Goal: Information Seeking & Learning: Learn about a topic

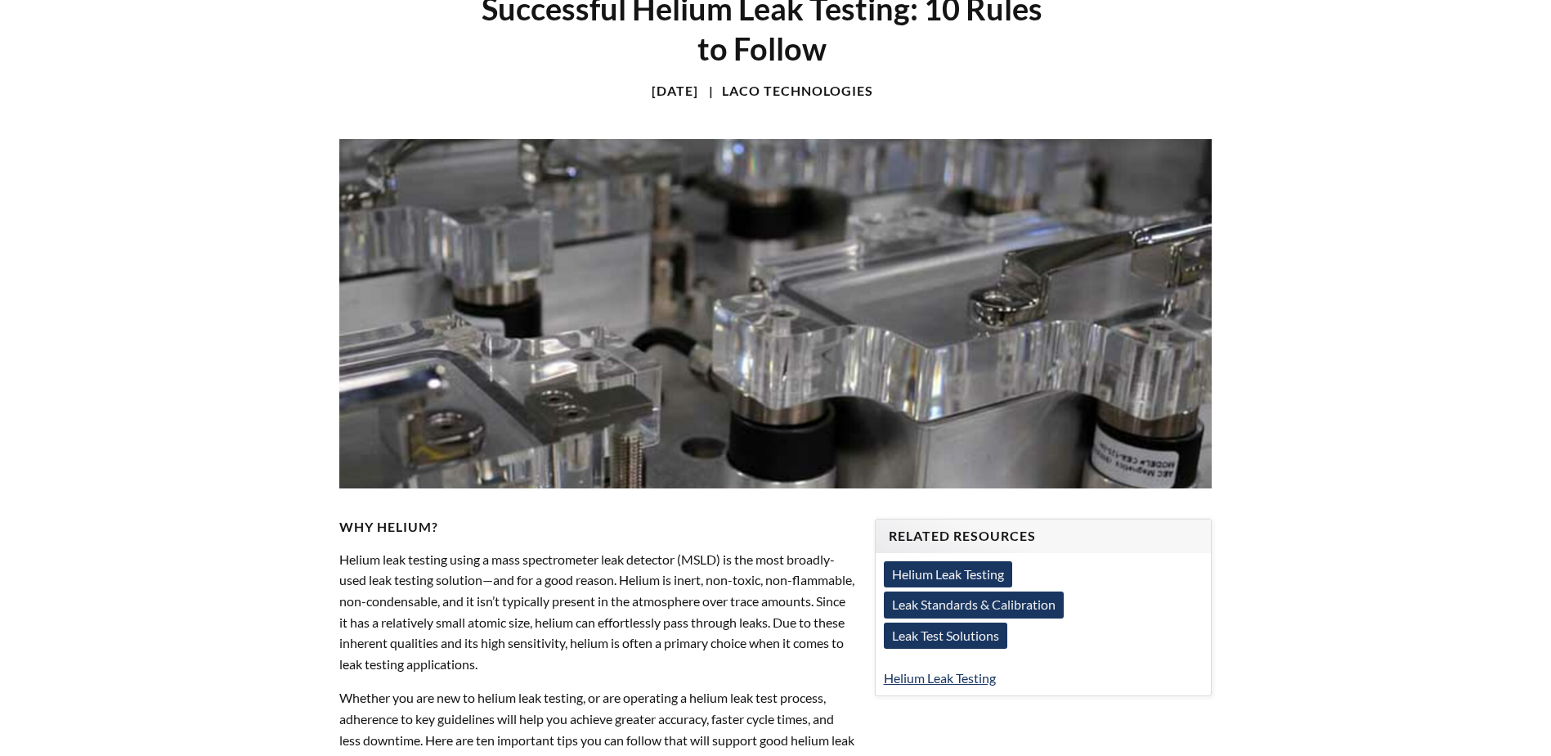
select select "Language Translate Widget"
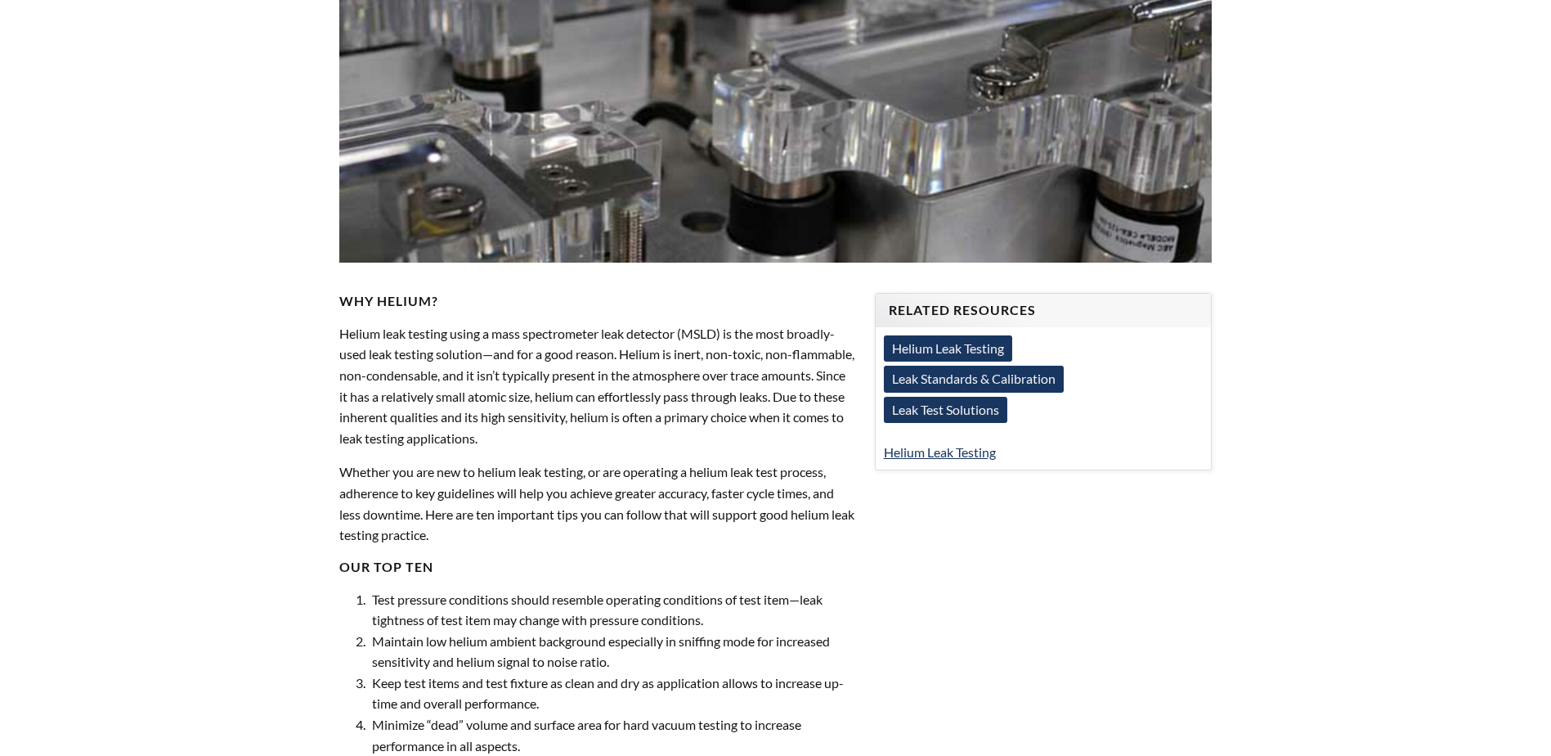
scroll to position [409, 0]
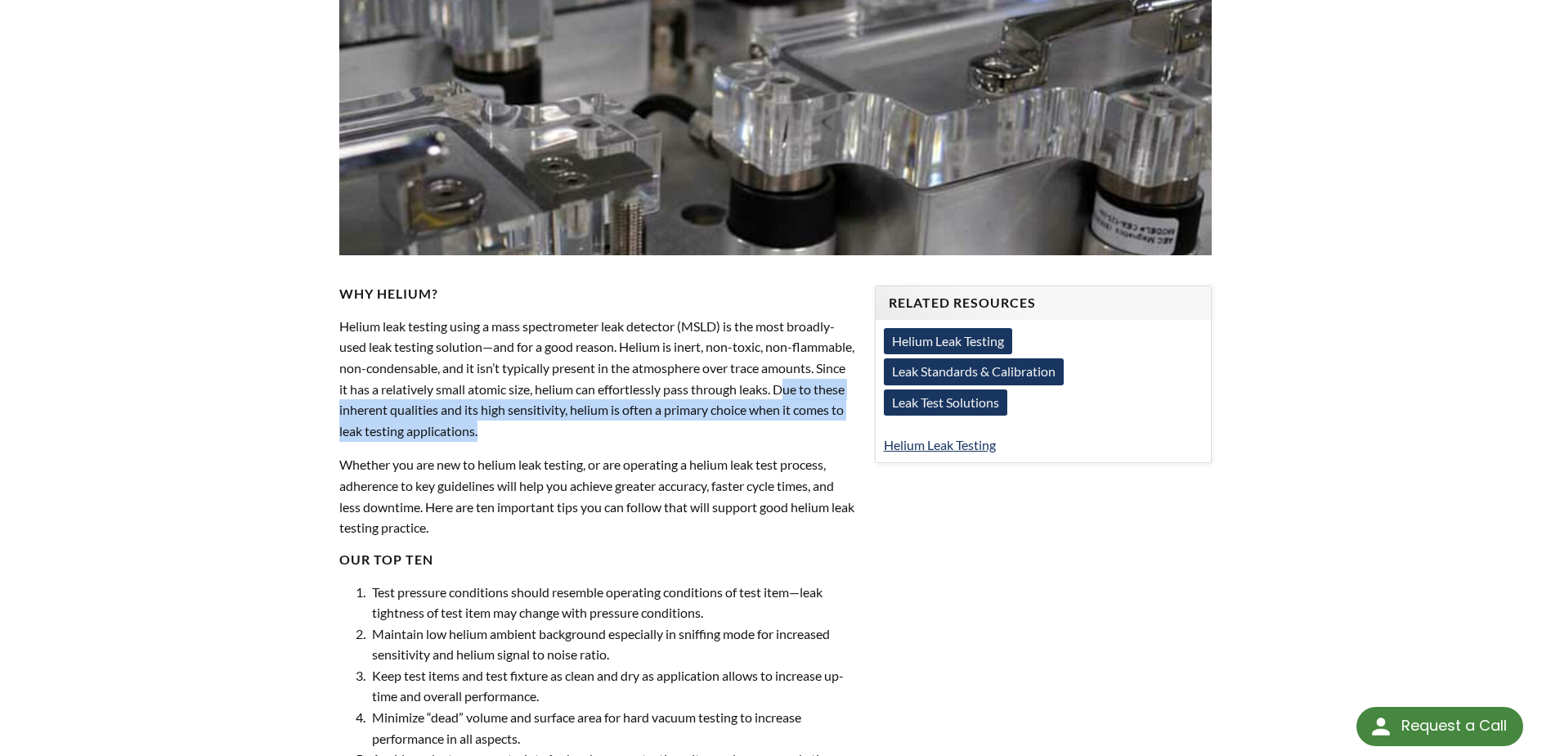
drag, startPoint x: 388, startPoint y: 405, endPoint x: 649, endPoint y: 429, distance: 262.8
click at [649, 429] on p "Helium leak testing using a mass spectrometer leak detector (MSLD) is the most …" at bounding box center [596, 379] width 515 height 126
drag, startPoint x: 649, startPoint y: 429, endPoint x: 657, endPoint y: 433, distance: 9.1
click at [657, 433] on p "Helium leak testing using a mass spectrometer leak detector (MSLD) is the most …" at bounding box center [596, 379] width 515 height 126
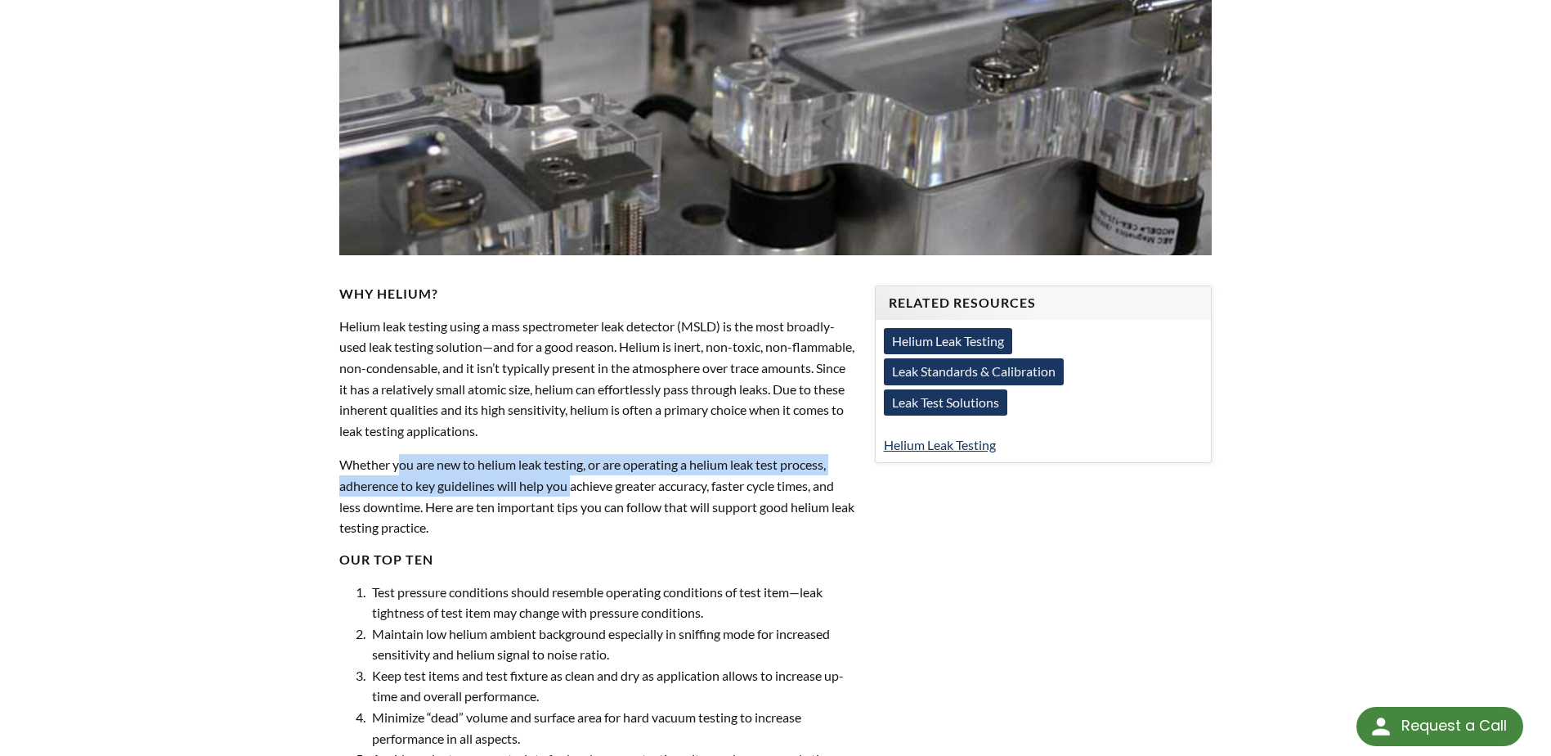
drag, startPoint x: 400, startPoint y: 465, endPoint x: 581, endPoint y: 480, distance: 181.3
click at [581, 480] on p "Whether you are new to helium leak testing, or are operating a helium leak test…" at bounding box center [596, 495] width 515 height 83
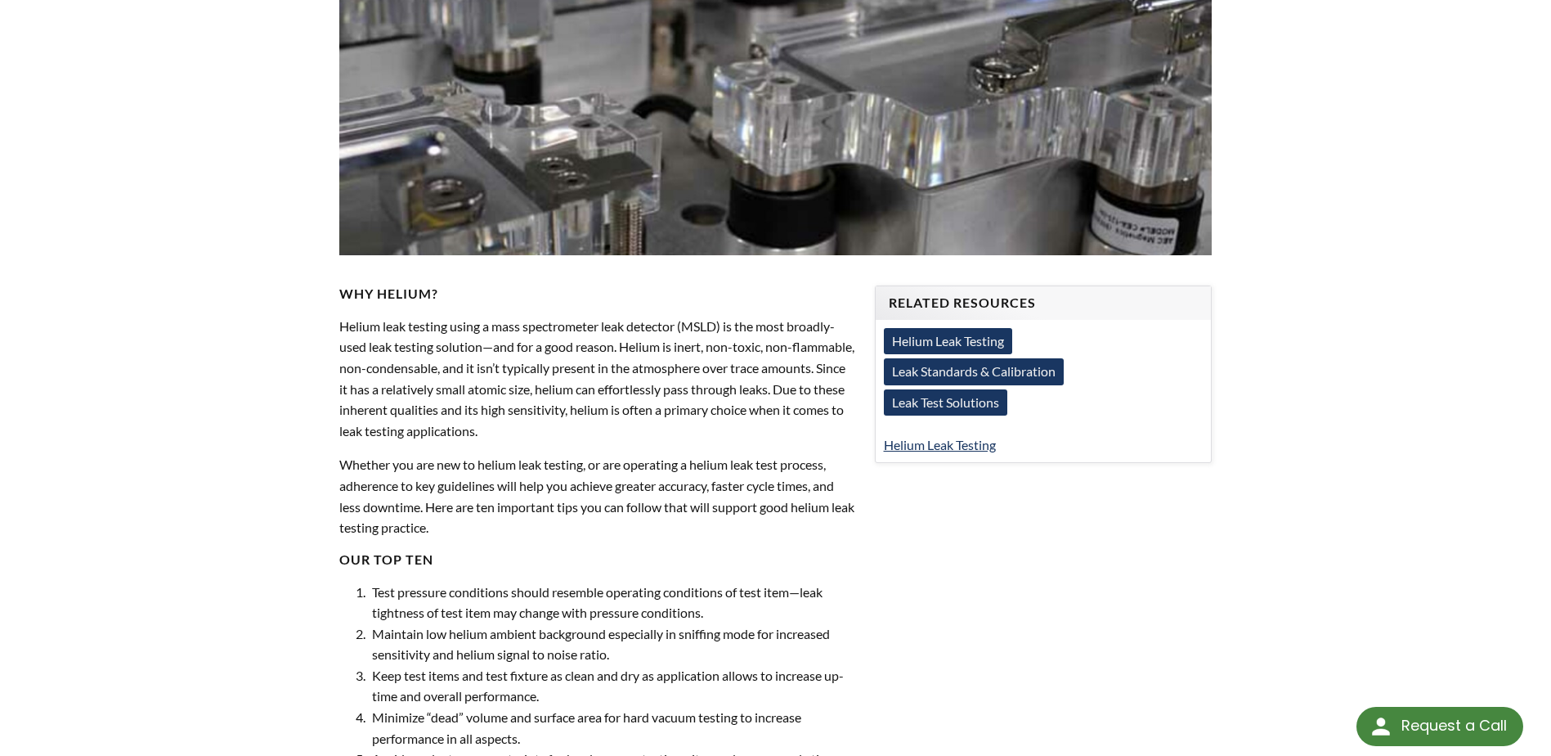
drag, startPoint x: 581, startPoint y: 480, endPoint x: 589, endPoint y: 504, distance: 25.1
click at [589, 504] on p "Whether you are new to helium leak testing, or are operating a helium leak test…" at bounding box center [596, 495] width 515 height 83
drag, startPoint x: 389, startPoint y: 485, endPoint x: 647, endPoint y: 491, distance: 257.6
click at [647, 491] on p "Whether you are new to helium leak testing, or are operating a helium leak test…" at bounding box center [596, 495] width 515 height 83
drag, startPoint x: 647, startPoint y: 491, endPoint x: 654, endPoint y: 502, distance: 13.6
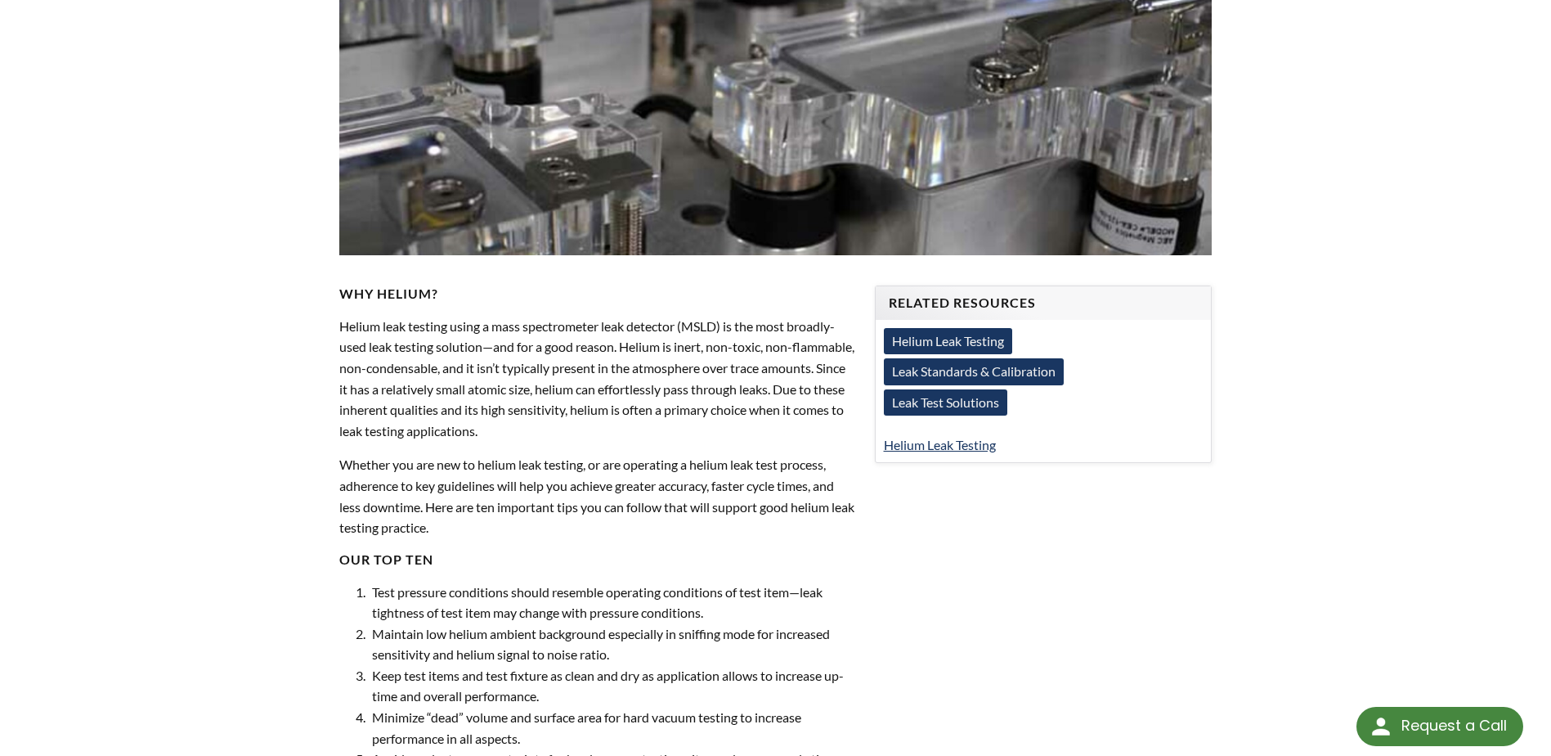
click at [654, 502] on p "Whether you are new to helium leak testing, or are operating a helium leak test…" at bounding box center [596, 495] width 515 height 83
click at [425, 531] on p "Whether you are new to helium leak testing, or are operating a helium leak test…" at bounding box center [596, 495] width 515 height 83
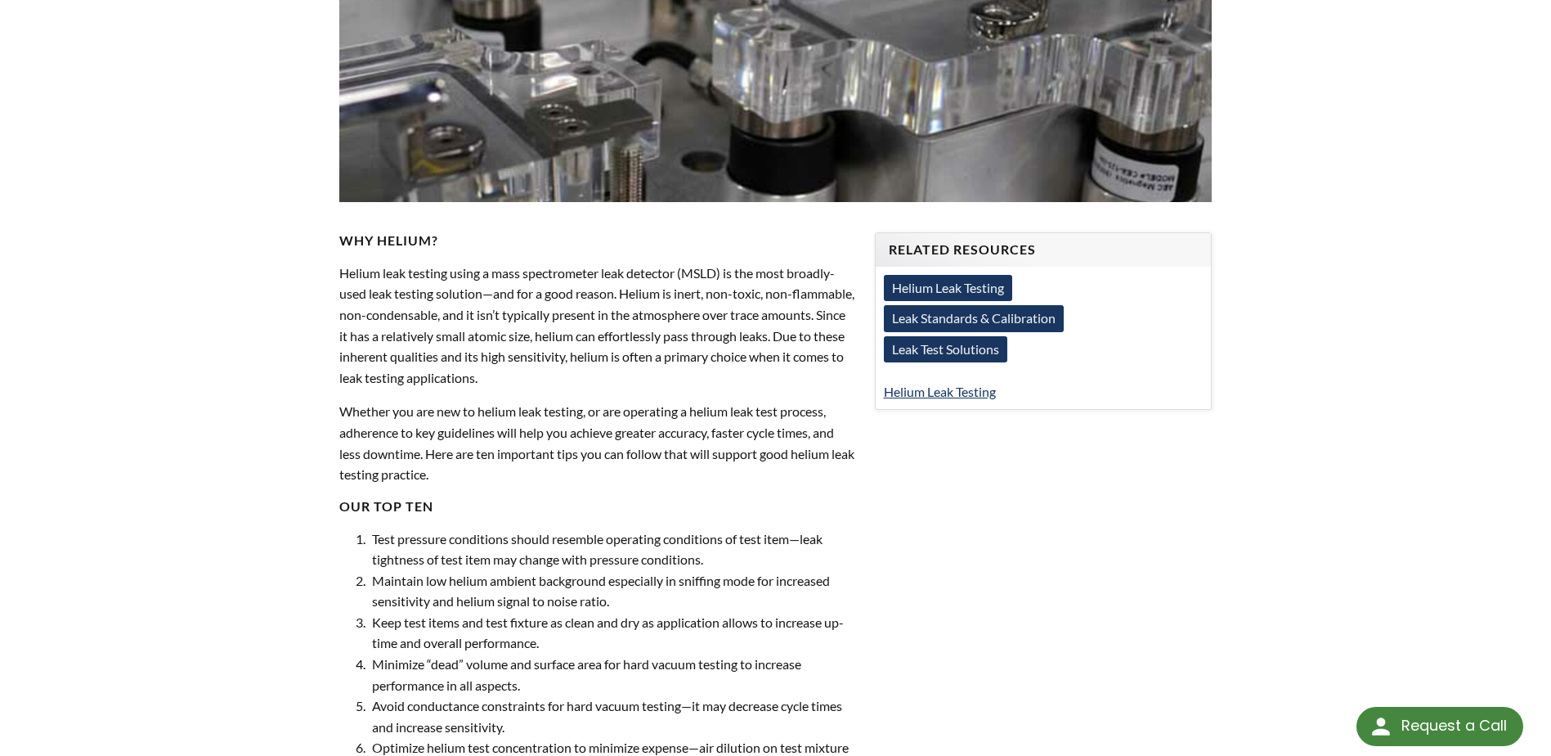
scroll to position [491, 0]
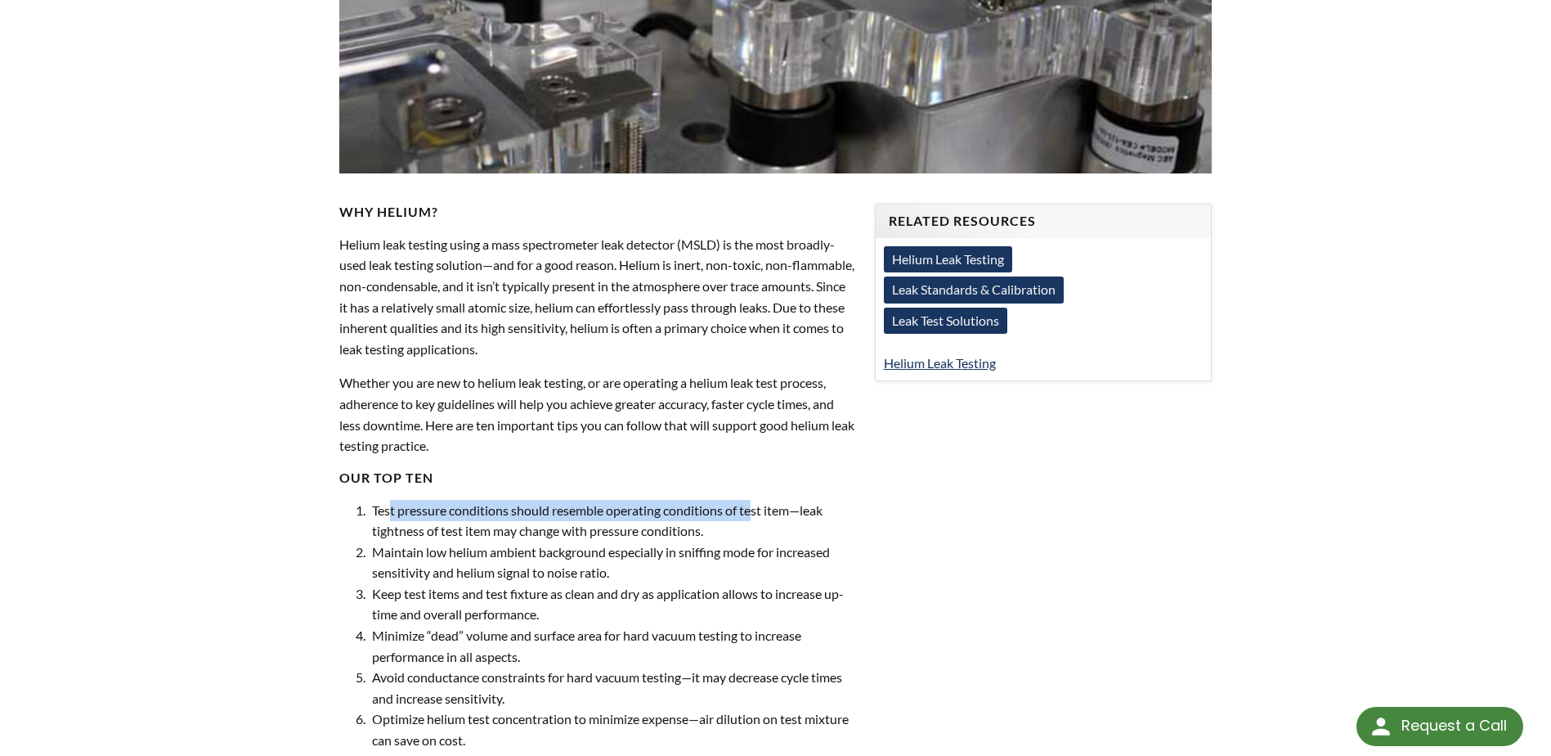
drag, startPoint x: 392, startPoint y: 519, endPoint x: 752, endPoint y: 510, distance: 359.9
click at [752, 510] on li "Test pressure conditions should resemble operating conditions of test item—leak…" at bounding box center [611, 521] width 487 height 42
drag, startPoint x: 752, startPoint y: 510, endPoint x: 741, endPoint y: 532, distance: 24.1
click at [741, 532] on li "Test pressure conditions should resemble operating conditions of test item—leak…" at bounding box center [611, 521] width 487 height 42
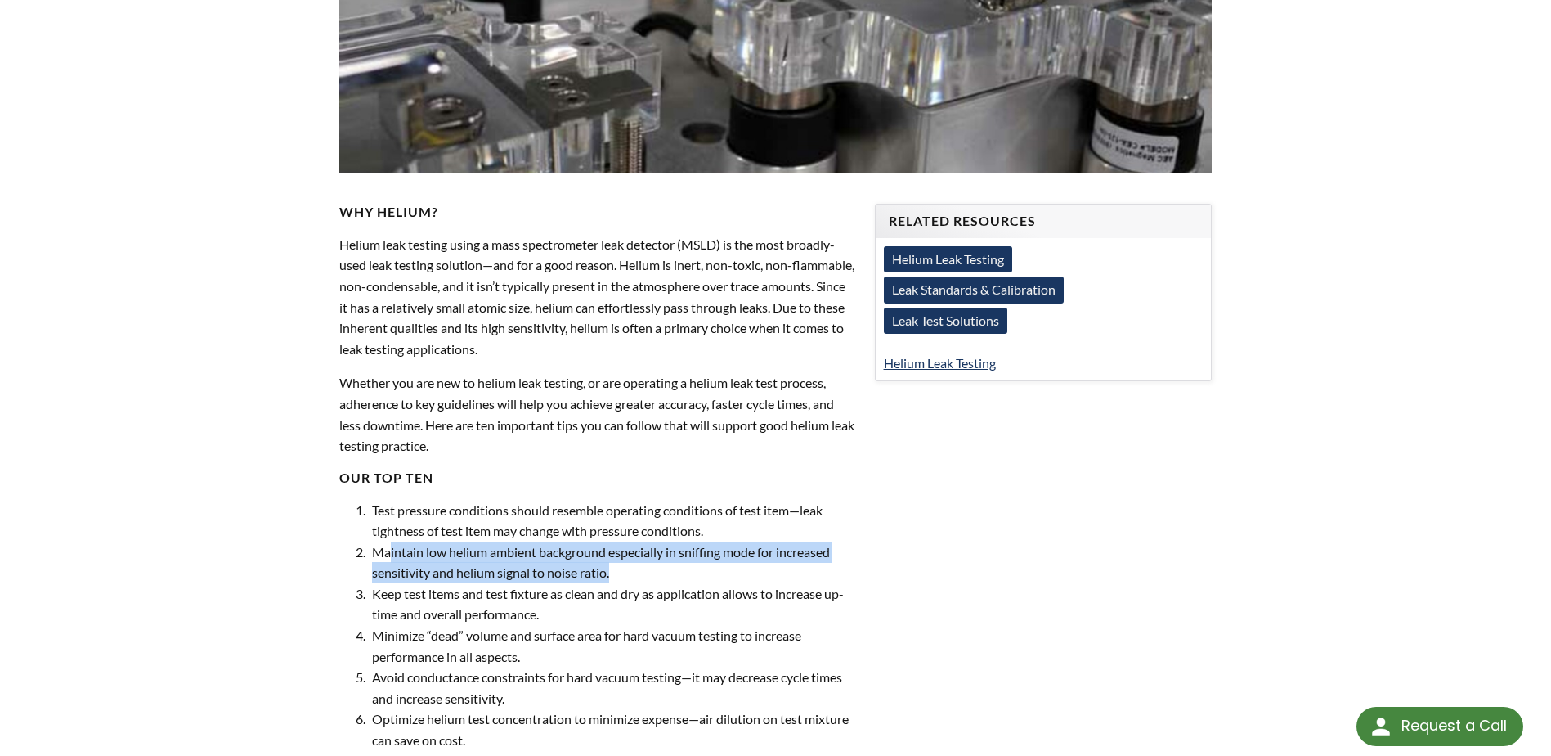
drag, startPoint x: 389, startPoint y: 554, endPoint x: 676, endPoint y: 570, distance: 287.4
click at [676, 570] on li "Maintain low helium ambient background especially in sniffing mode for increase…" at bounding box center [611, 562] width 487 height 42
drag, startPoint x: 676, startPoint y: 570, endPoint x: 626, endPoint y: 576, distance: 50.3
click at [626, 576] on li "Maintain low helium ambient background especially in sniffing mode for increase…" at bounding box center [611, 562] width 487 height 42
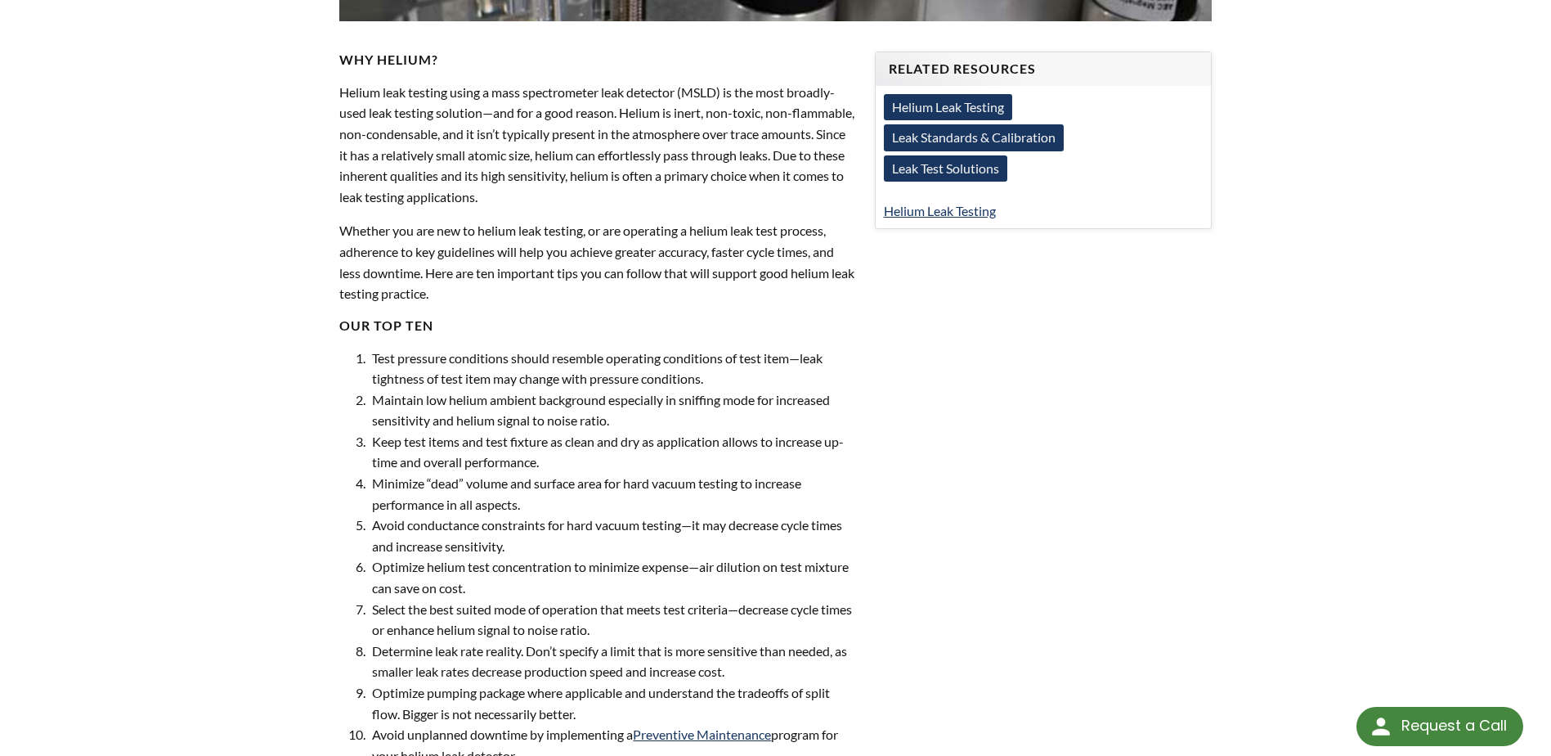
scroll to position [654, 0]
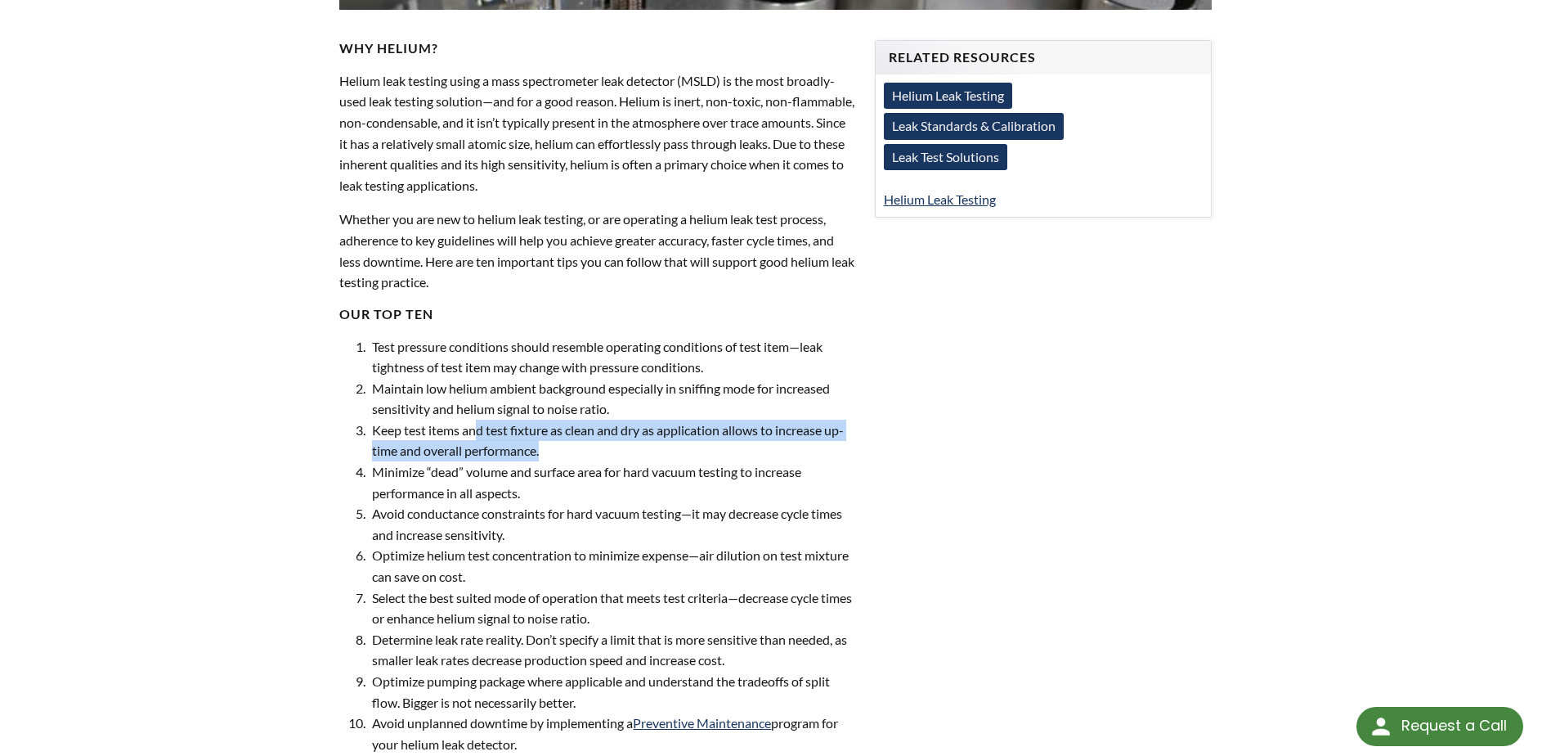
drag, startPoint x: 478, startPoint y: 433, endPoint x: 667, endPoint y: 451, distance: 190.5
click at [667, 451] on li "Keep test items and test fixture as clean and dry as application allows to incr…" at bounding box center [611, 440] width 487 height 42
drag, startPoint x: 667, startPoint y: 451, endPoint x: 627, endPoint y: 458, distance: 40.7
click at [627, 458] on li "Keep test items and test fixture as clean and dry as application allows to incr…" at bounding box center [611, 440] width 487 height 42
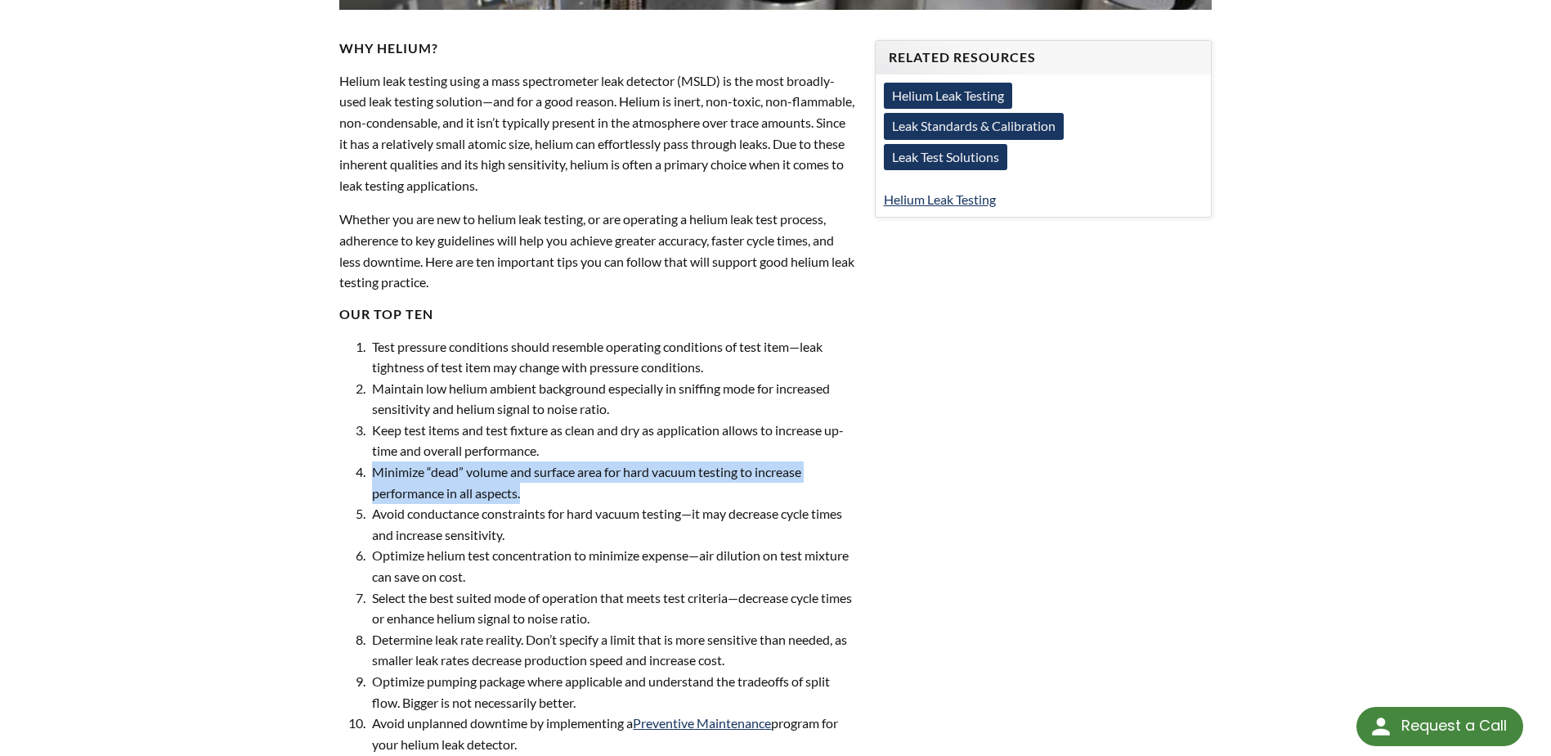
drag, startPoint x: 375, startPoint y: 479, endPoint x: 581, endPoint y: 501, distance: 208.1
click at [581, 501] on li "Minimize “dead” volume and surface area for hard vacuum testing to increase per…" at bounding box center [611, 482] width 487 height 42
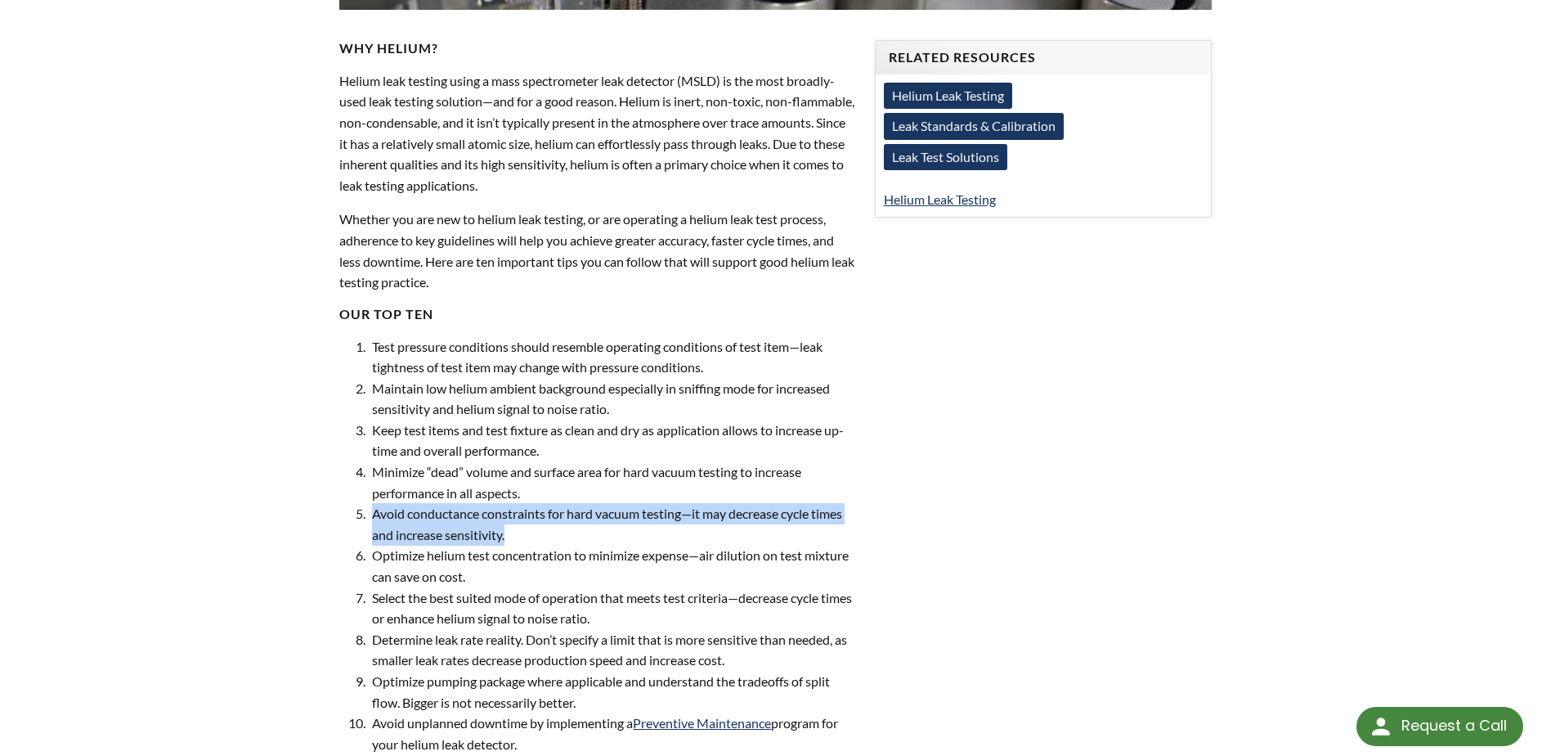
drag, startPoint x: 372, startPoint y: 513, endPoint x: 523, endPoint y: 534, distance: 152.0
click at [523, 534] on li "Avoid conductance constraints for hard vacuum testing—it may decrease cycle tim…" at bounding box center [611, 524] width 487 height 42
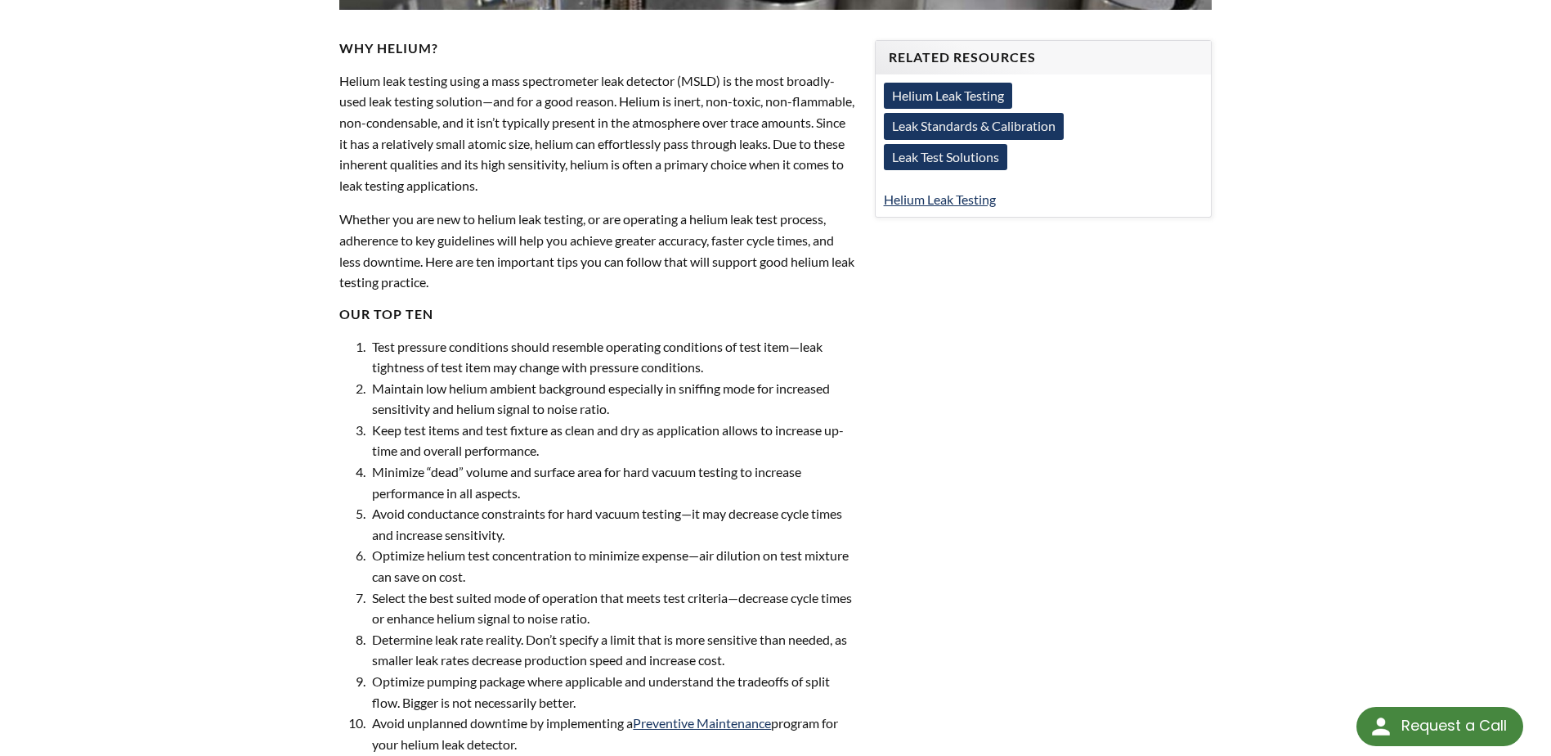
scroll to position [899, 0]
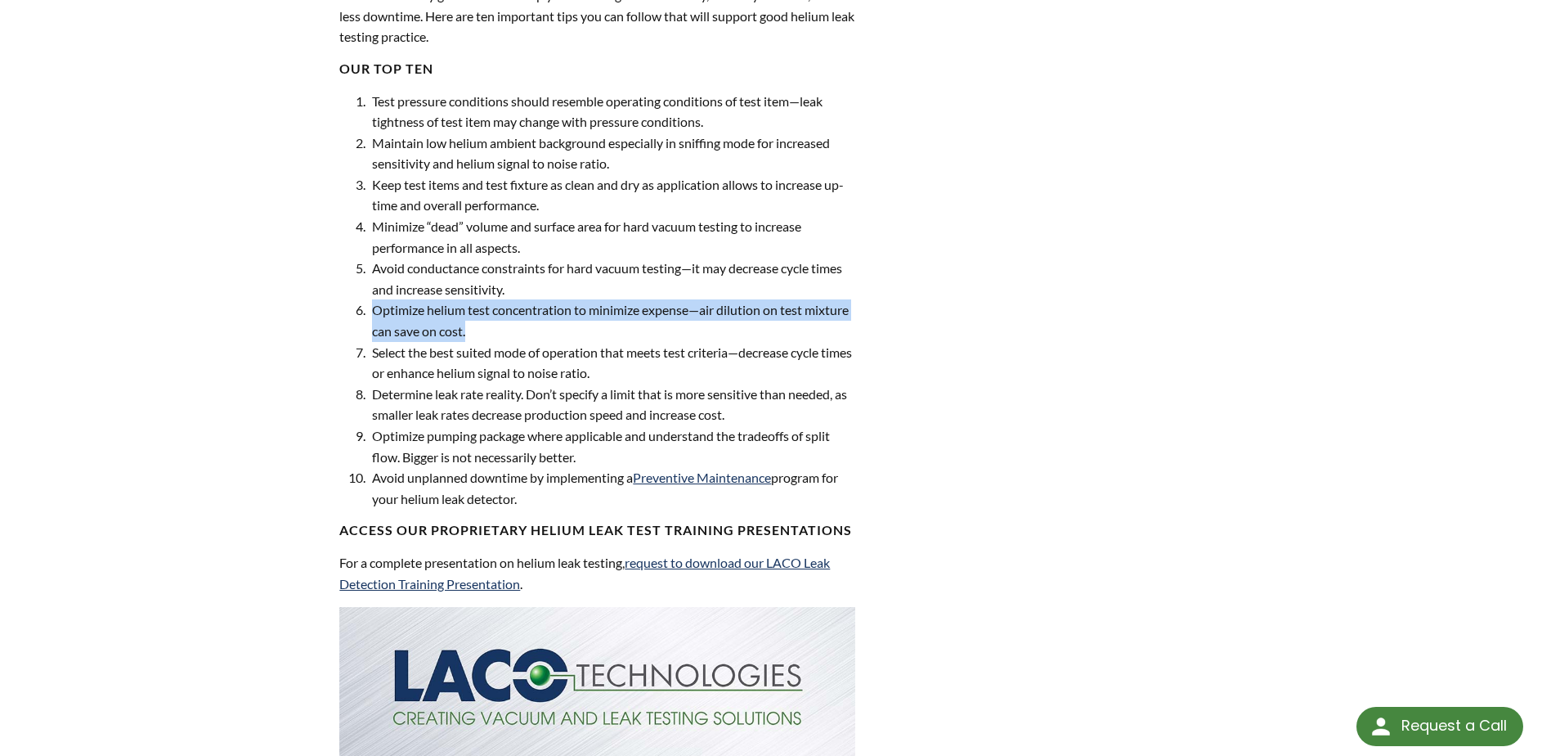
drag, startPoint x: 376, startPoint y: 316, endPoint x: 491, endPoint y: 329, distance: 115.2
click at [491, 329] on li "Optimize helium test concentration to minimize expense—air dilution on test mix…" at bounding box center [611, 320] width 487 height 42
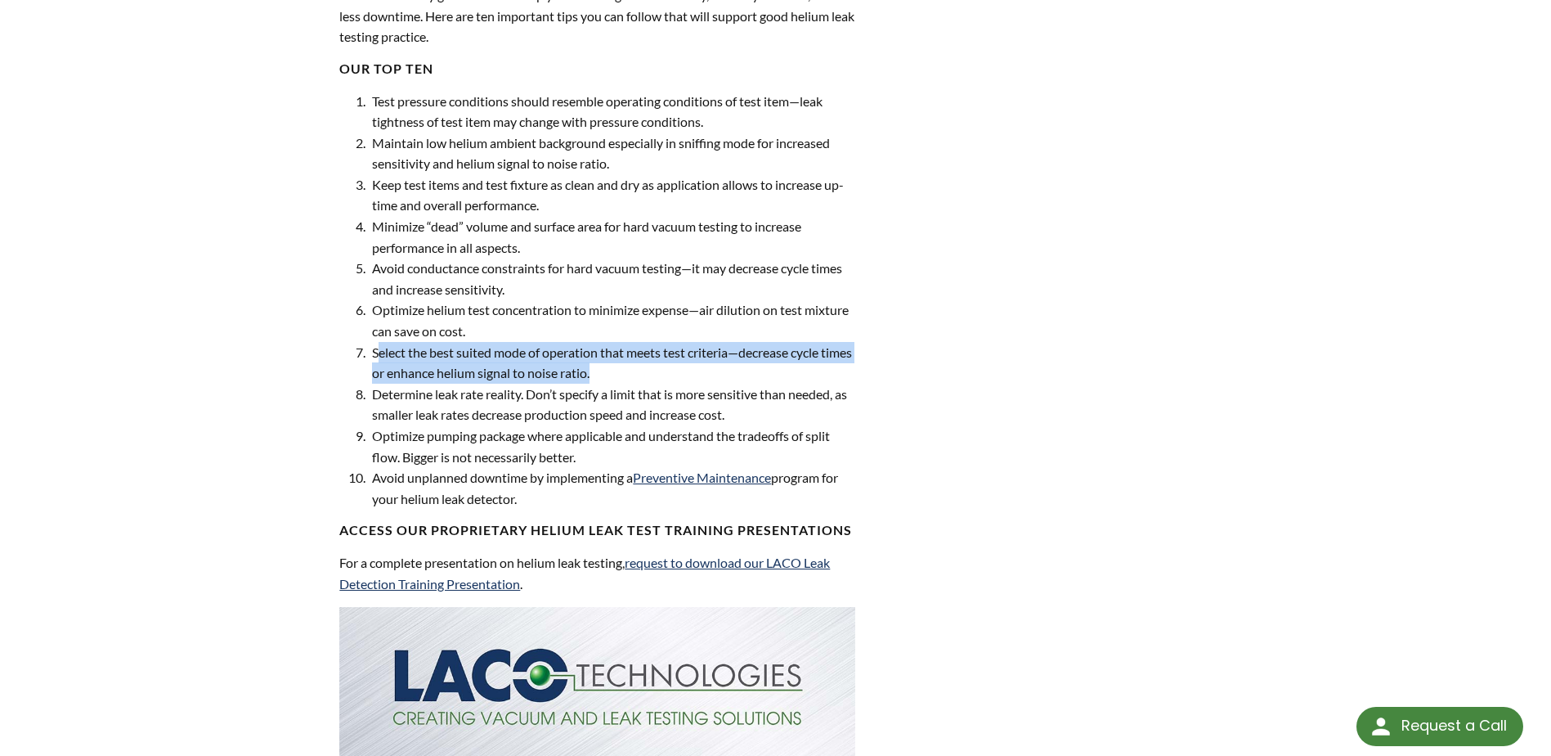
drag, startPoint x: 379, startPoint y: 359, endPoint x: 690, endPoint y: 370, distance: 311.7
click at [690, 370] on li "Select the best suited mode of operation that meets test criteria—decrease cycl…" at bounding box center [611, 363] width 487 height 42
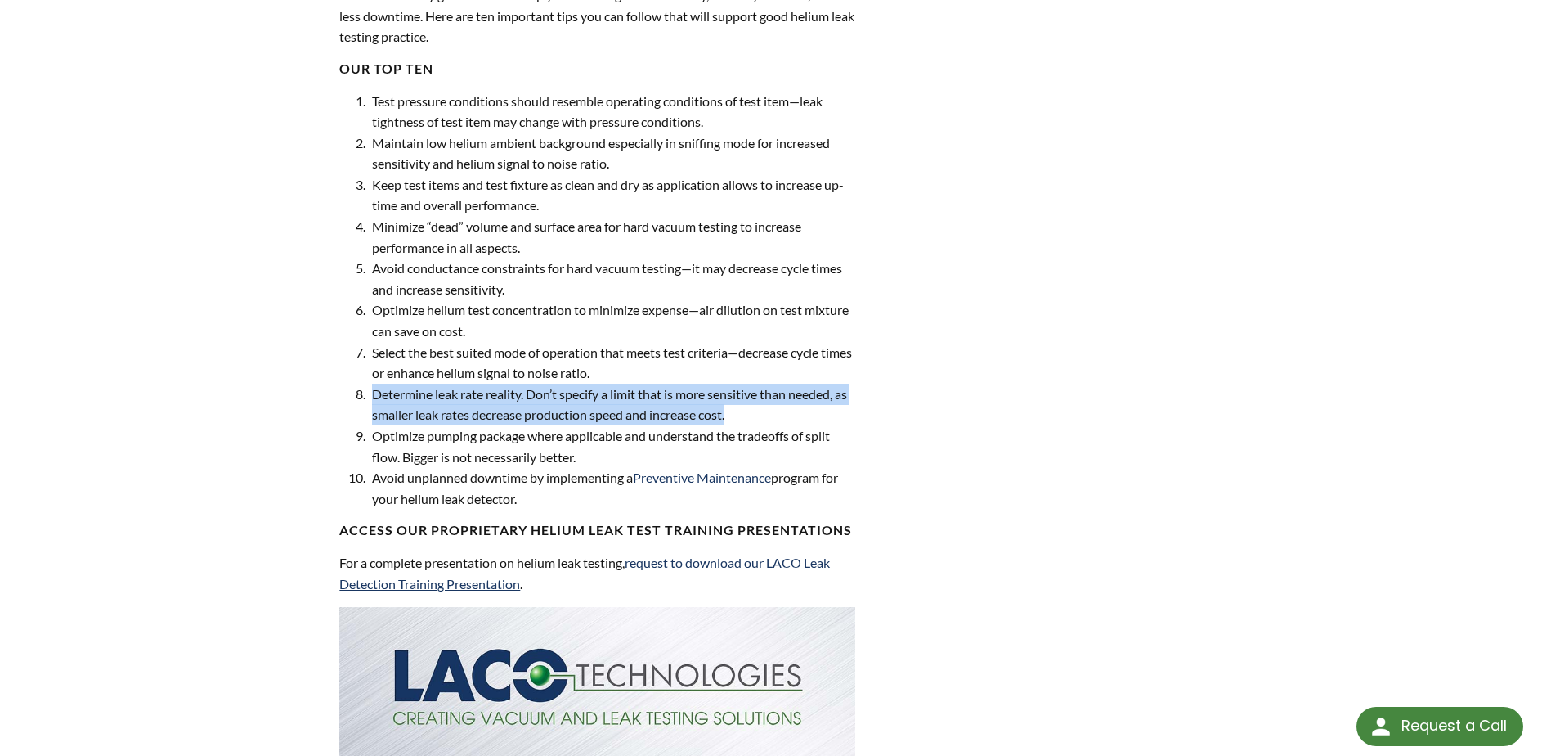
drag, startPoint x: 372, startPoint y: 400, endPoint x: 779, endPoint y: 415, distance: 407.5
click at [779, 415] on li "Determine leak rate reality. Don’t specify a limit that is more sensitive than …" at bounding box center [611, 405] width 487 height 42
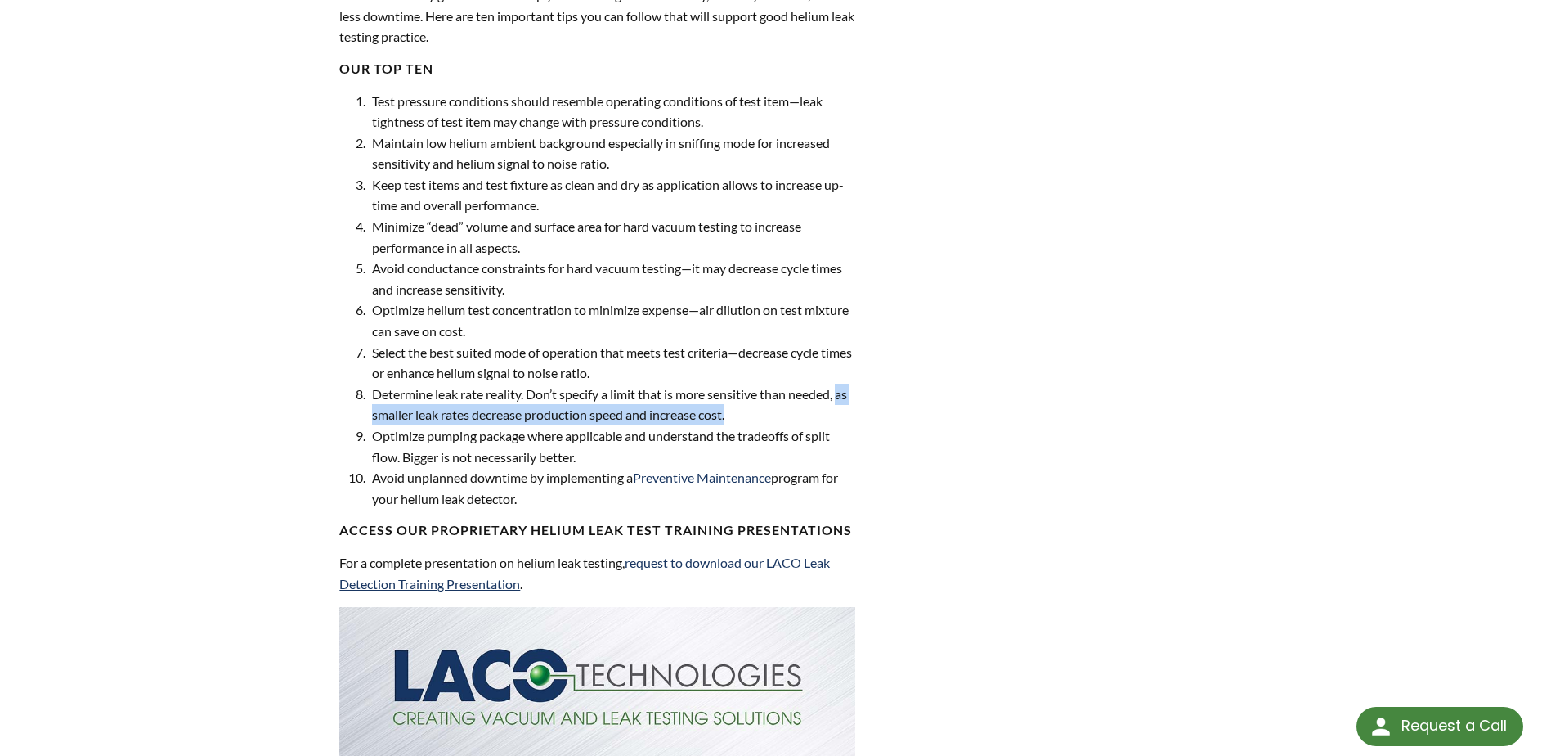
drag, startPoint x: 366, startPoint y: 415, endPoint x: 753, endPoint y: 424, distance: 386.9
click at [753, 424] on ol "Test pressure conditions should resemble operating conditions of test item—leak…" at bounding box center [594, 300] width 519 height 419
click at [753, 424] on li "Determine leak rate reality. Don’t specify a limit that is more sensitive than …" at bounding box center [611, 405] width 487 height 42
click at [751, 416] on li "Determine leak rate reality. Don’t specify a limit that is more sensitive than …" at bounding box center [611, 405] width 487 height 42
drag, startPoint x: 384, startPoint y: 479, endPoint x: 541, endPoint y: 480, distance: 157.0
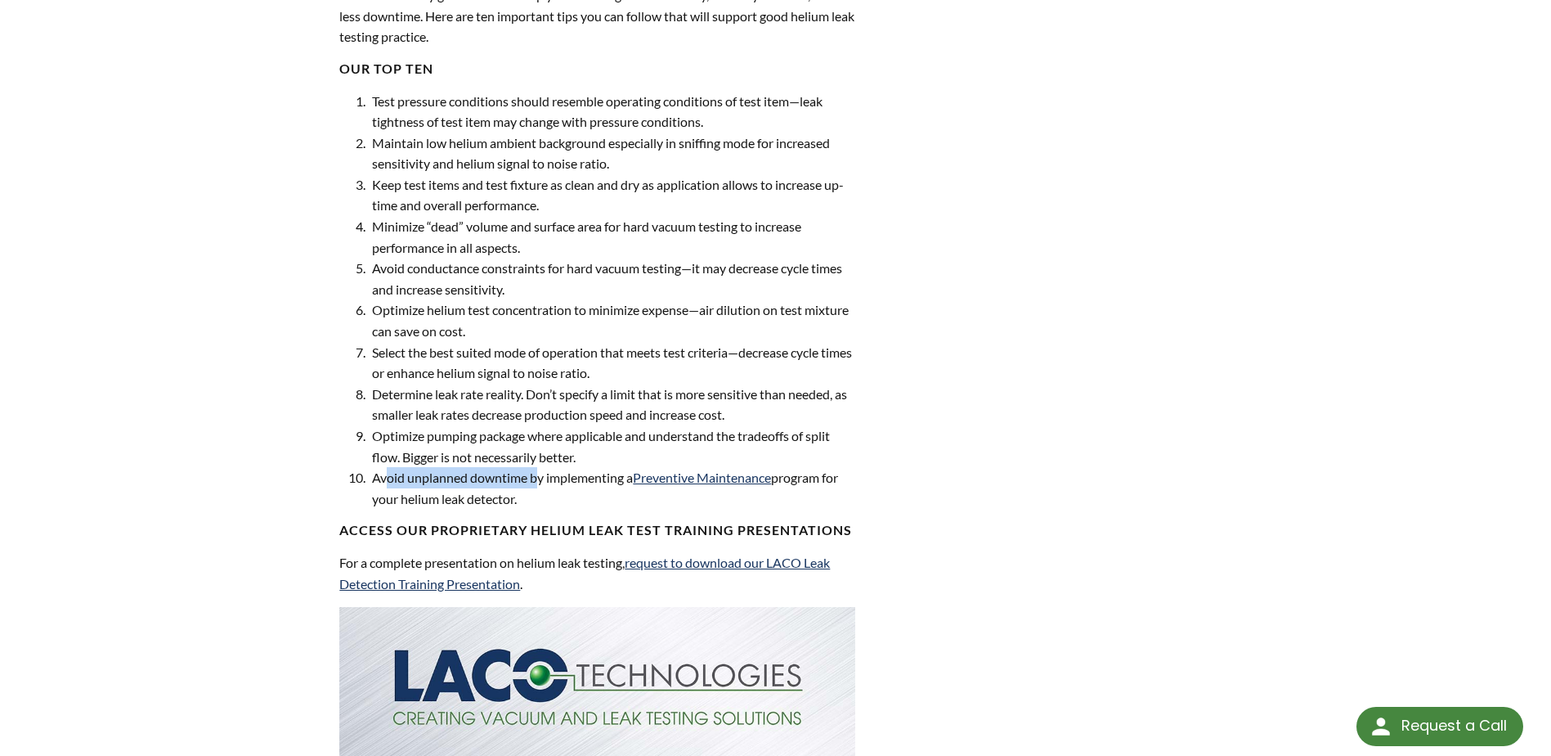
click at [541, 480] on li "Avoid unplanned downtime by implementing a Preventive Maintenance program for y…" at bounding box center [611, 488] width 487 height 42
drag, startPoint x: 541, startPoint y: 480, endPoint x: 565, endPoint y: 486, distance: 25.2
click at [565, 486] on li "Avoid unplanned downtime by implementing a Preventive Maintenance program for y…" at bounding box center [611, 488] width 487 height 42
click at [544, 492] on li "Avoid unplanned downtime by implementing a Preventive Maintenance program for y…" at bounding box center [611, 488] width 487 height 42
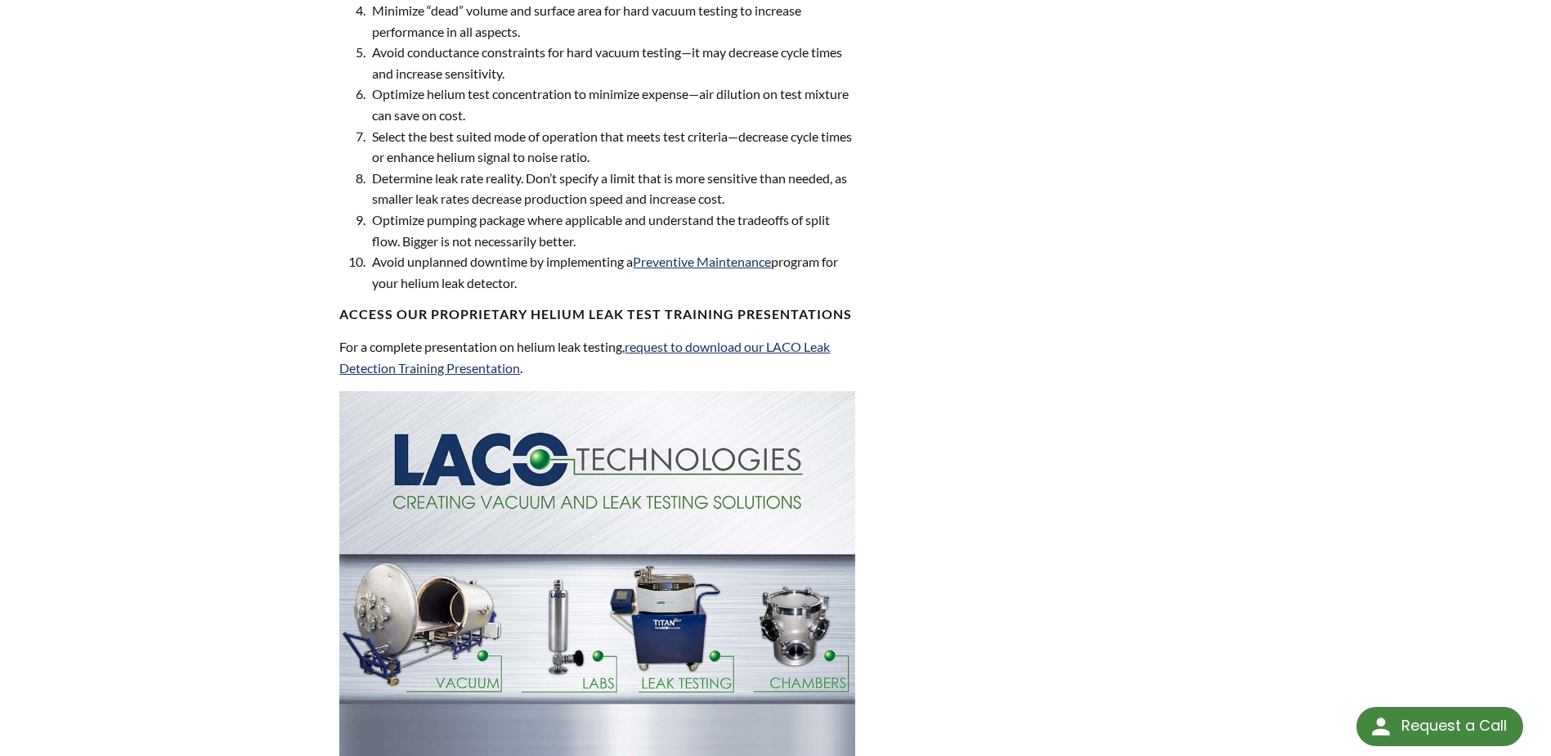
scroll to position [1296, 0]
